Goal: Navigation & Orientation: Go to known website

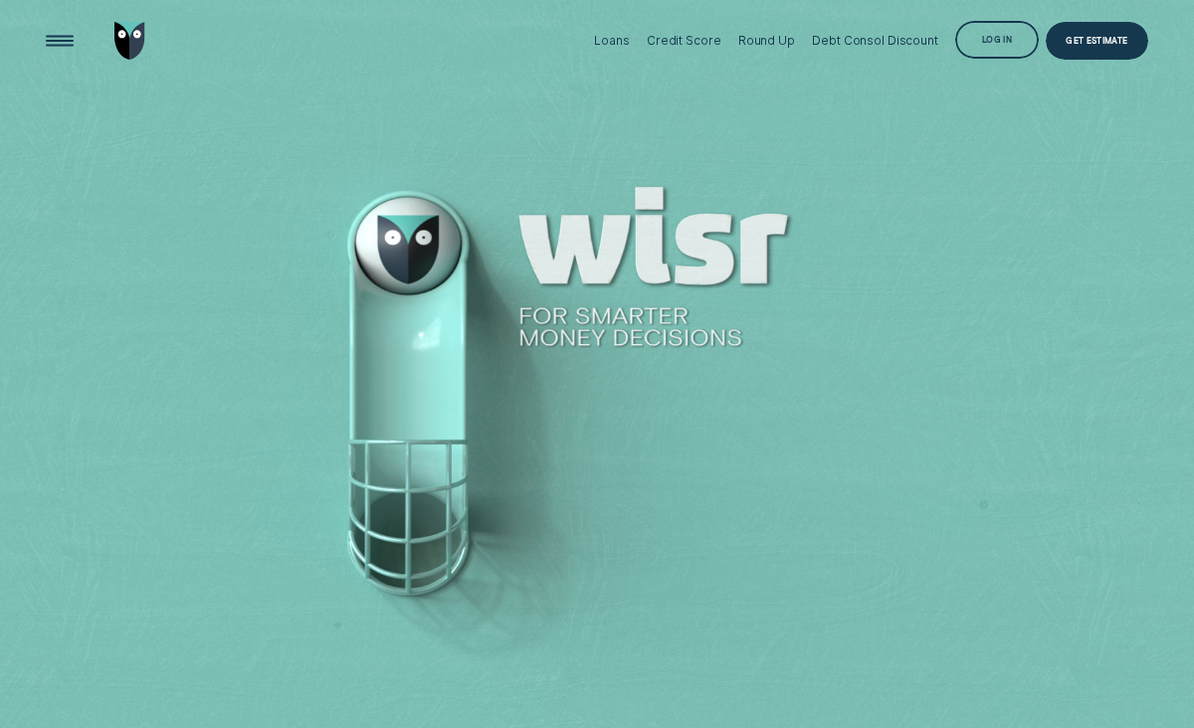
click at [991, 32] on div "Log in" at bounding box center [996, 40] width 83 height 38
click at [984, 40] on div "Log in" at bounding box center [997, 41] width 30 height 7
click at [1004, 41] on div "Log in" at bounding box center [997, 41] width 30 height 7
